Goal: Information Seeking & Learning: Learn about a topic

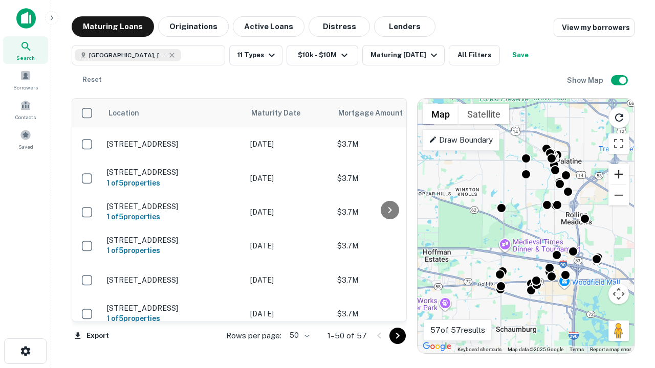
click at [619, 175] on button "Zoom in" at bounding box center [619, 174] width 20 height 20
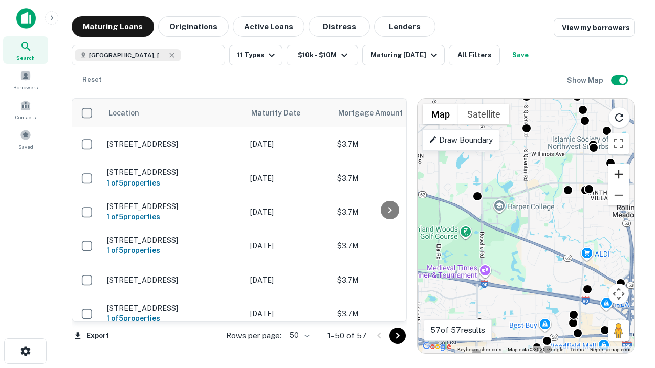
click at [619, 175] on button "Zoom in" at bounding box center [619, 174] width 20 height 20
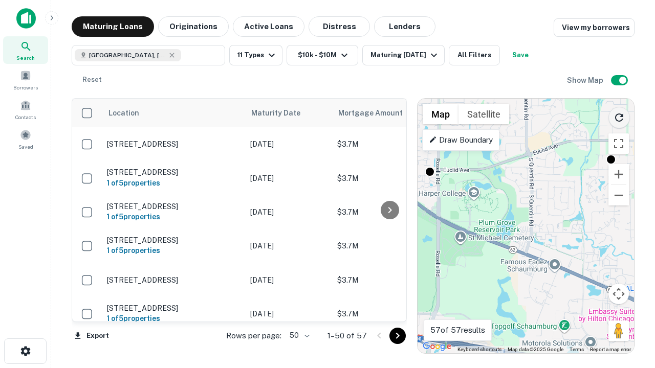
click at [619, 116] on icon "Reload search area" at bounding box center [619, 118] width 12 height 12
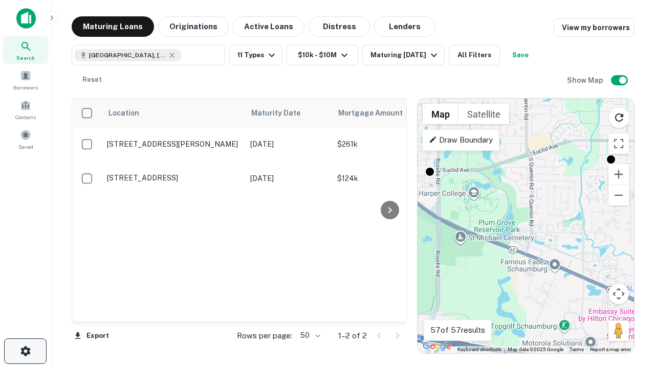
click at [25, 352] on icon "button" at bounding box center [25, 351] width 12 height 12
